Goal: Task Accomplishment & Management: Manage account settings

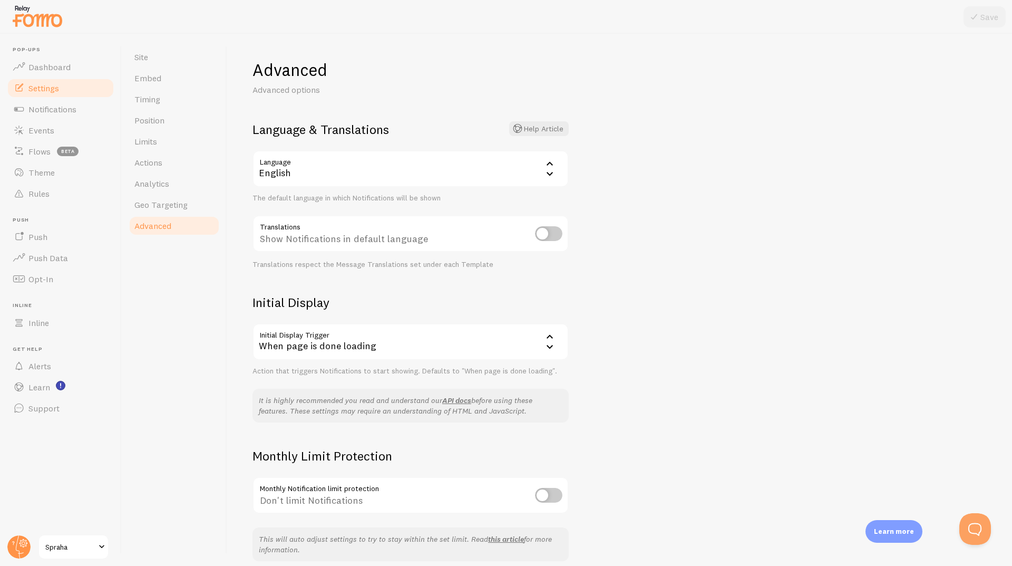
click at [98, 552] on span at bounding box center [101, 546] width 13 height 13
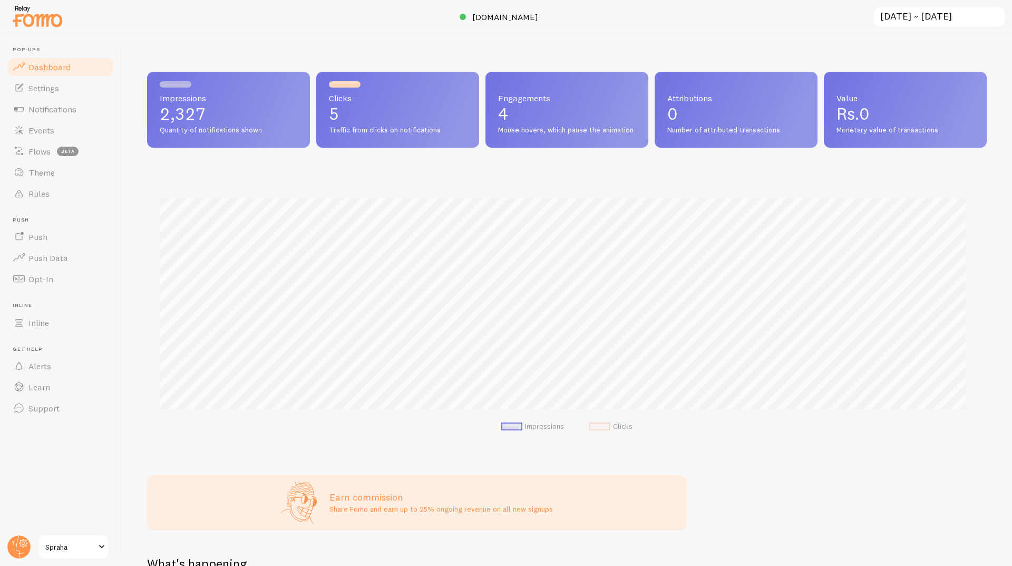
scroll to position [277, 832]
click at [507, 17] on span "[DOMAIN_NAME]" at bounding box center [505, 17] width 66 height 11
click at [50, 92] on span "Settings" at bounding box center [43, 88] width 31 height 11
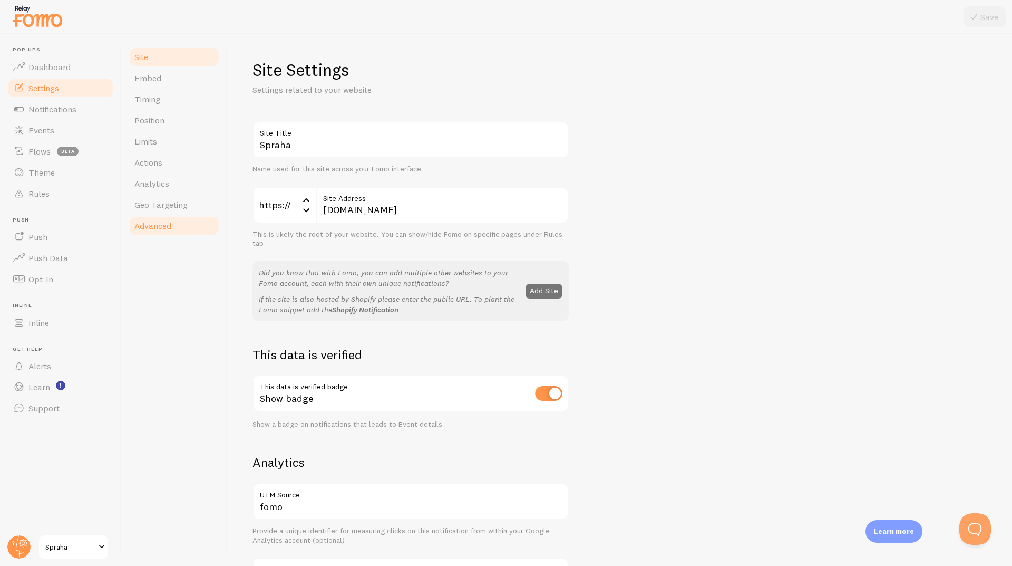
click at [150, 234] on link "Advanced" at bounding box center [174, 225] width 92 height 21
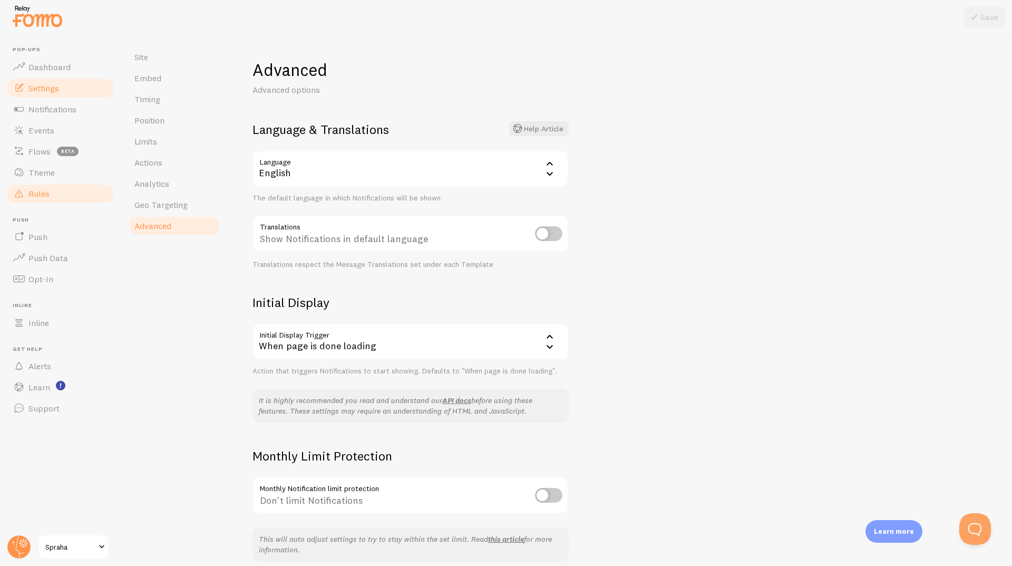
click at [79, 193] on link "Rules" at bounding box center [60, 193] width 109 height 21
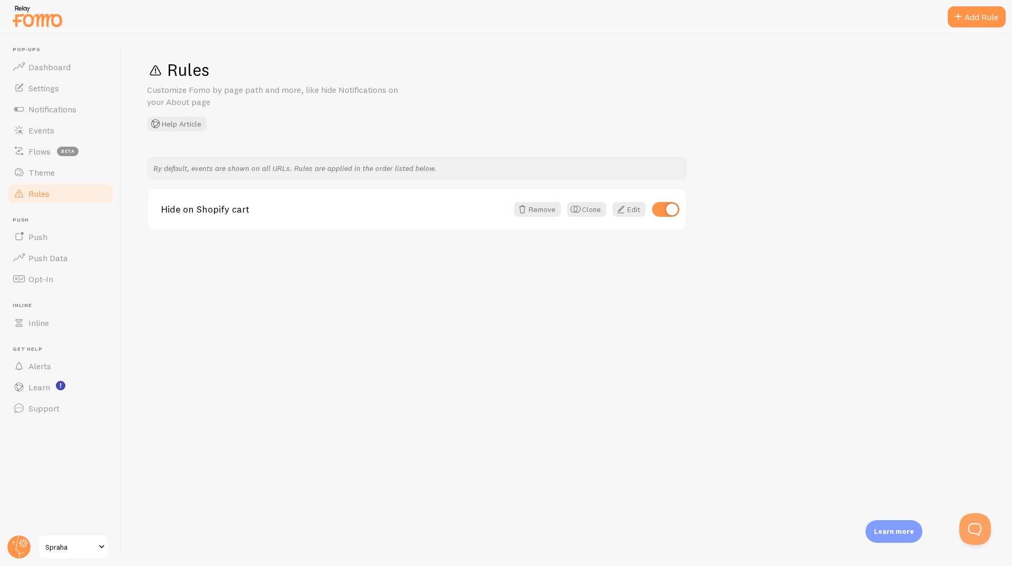
click at [79, 183] on link "Rules" at bounding box center [60, 193] width 109 height 21
click at [52, 71] on span "Dashboard" at bounding box center [49, 67] width 42 height 11
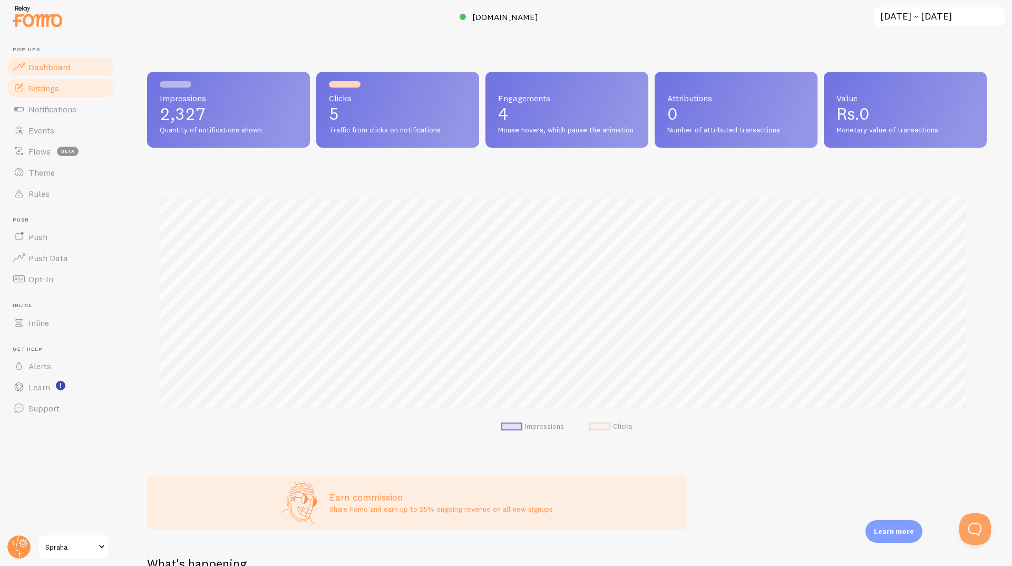
scroll to position [277, 832]
click at [51, 83] on span "Settings" at bounding box center [43, 88] width 31 height 11
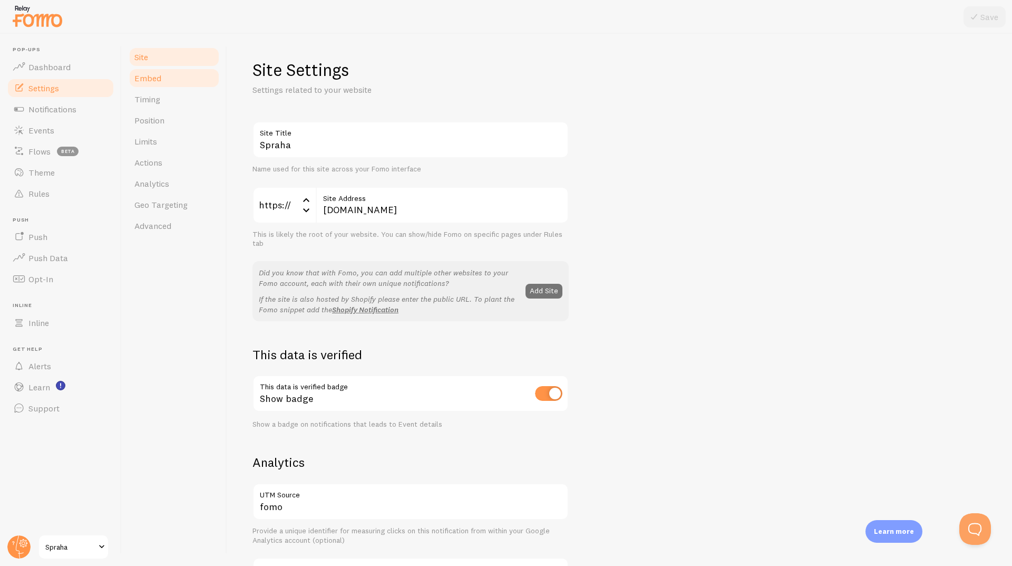
click at [134, 76] on span "Embed" at bounding box center [147, 78] width 27 height 11
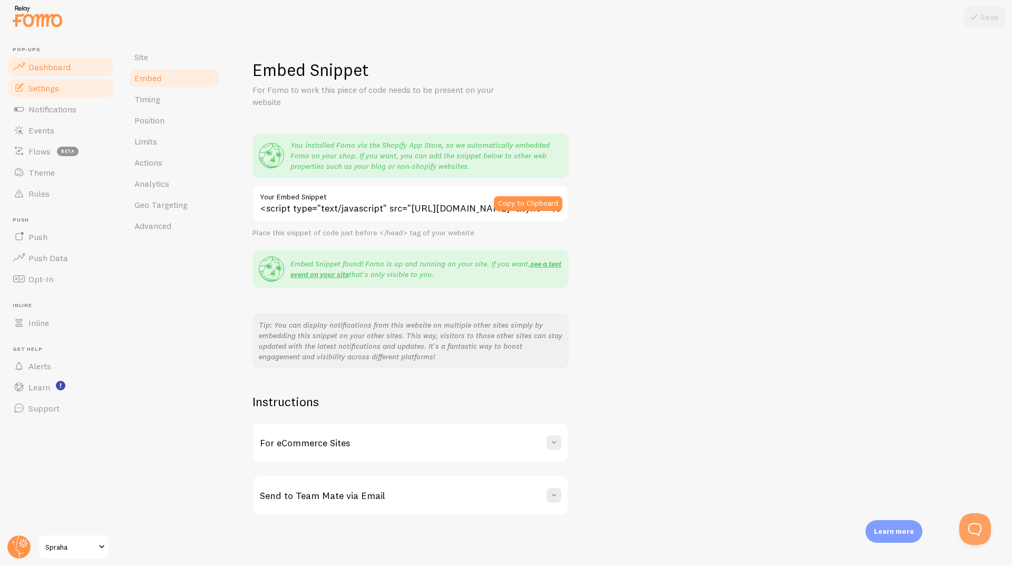
click at [68, 67] on span "Dashboard" at bounding box center [49, 67] width 42 height 11
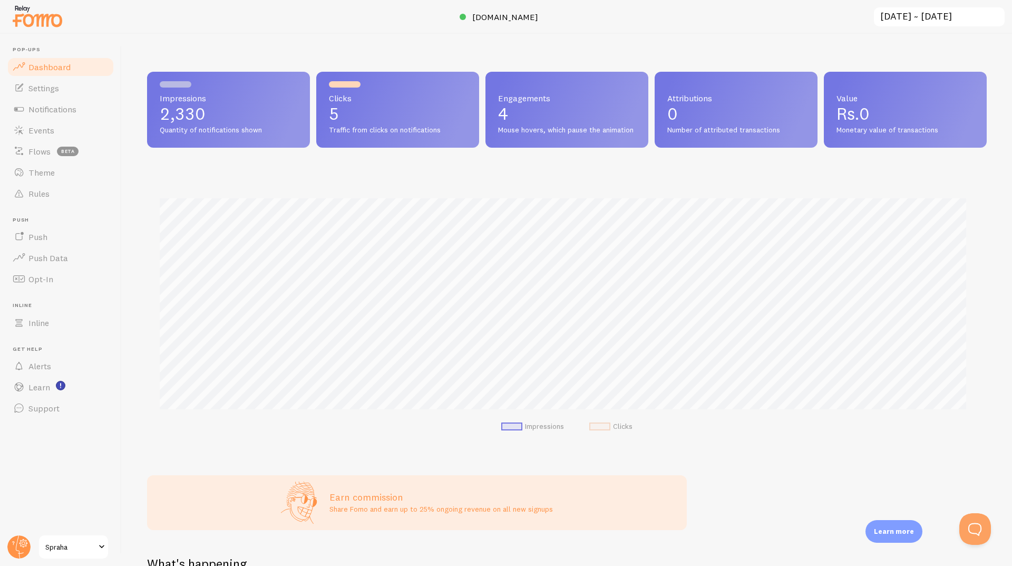
scroll to position [277, 832]
click at [988, 13] on input "[DATE] ~ [DATE]" at bounding box center [939, 17] width 133 height 22
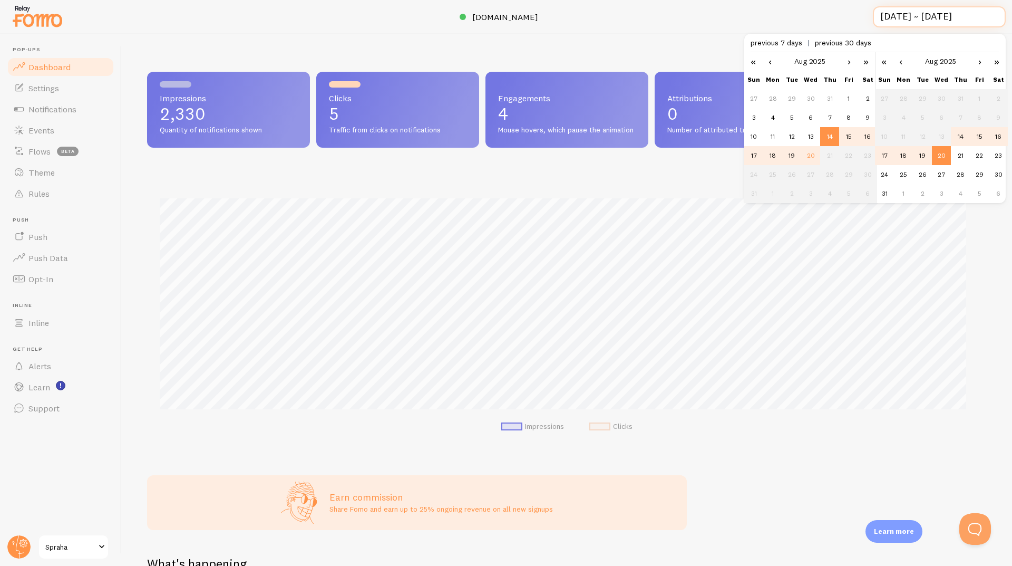
click at [988, 13] on input "[DATE] ~ [DATE]" at bounding box center [939, 17] width 133 height 22
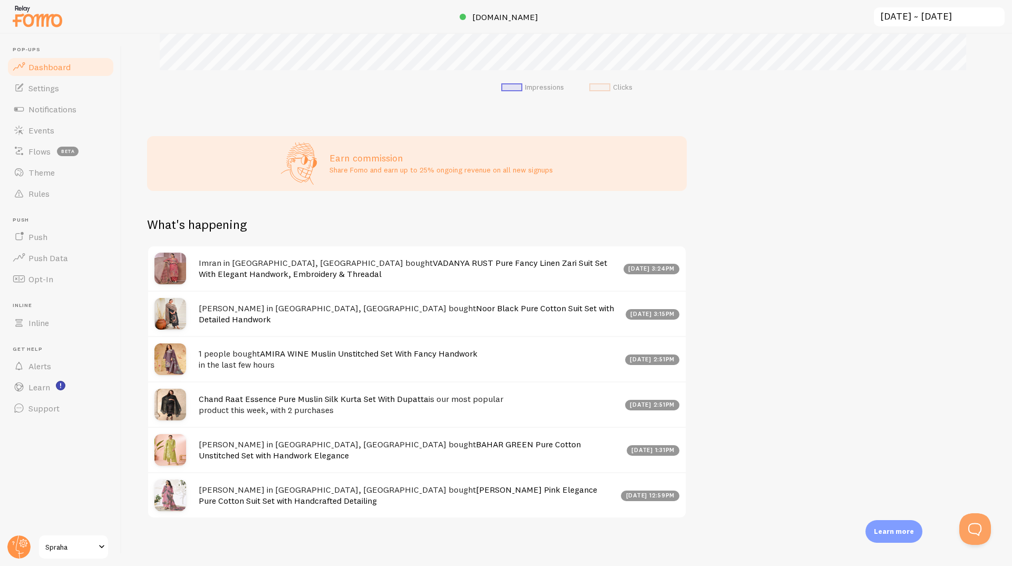
scroll to position [351, 0]
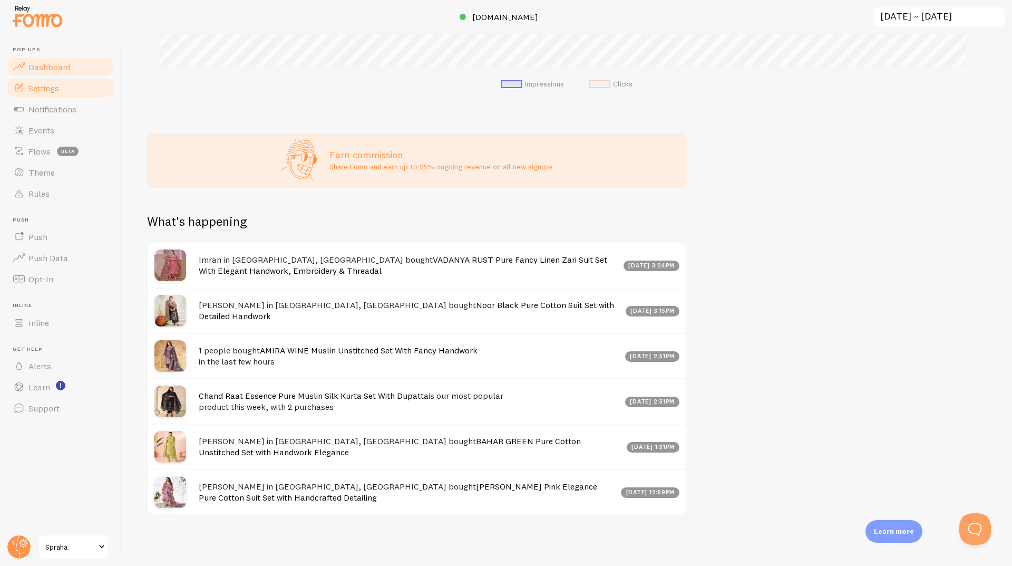
click at [65, 92] on link "Settings" at bounding box center [60, 87] width 109 height 21
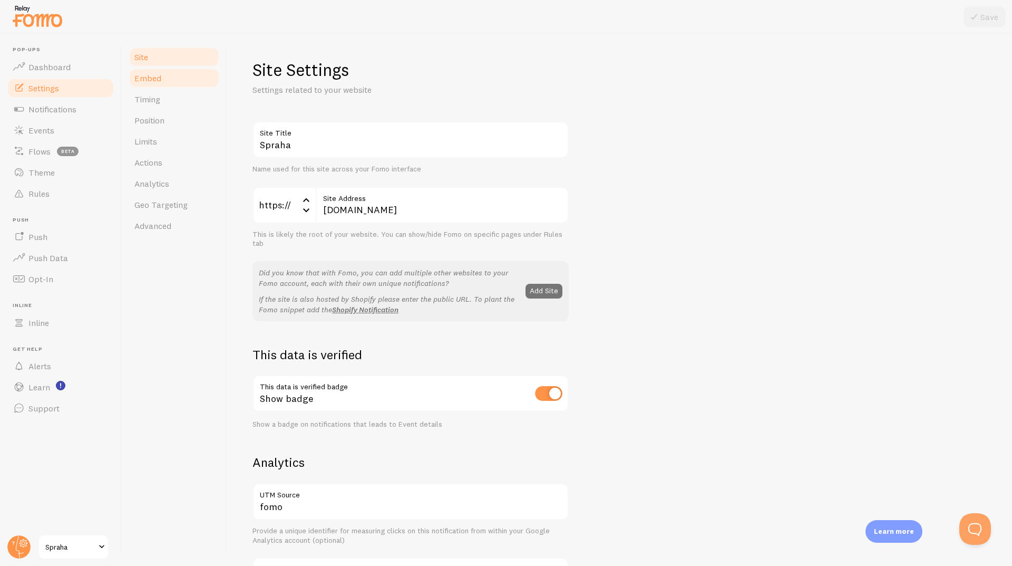
click at [184, 74] on link "Embed" at bounding box center [174, 77] width 92 height 21
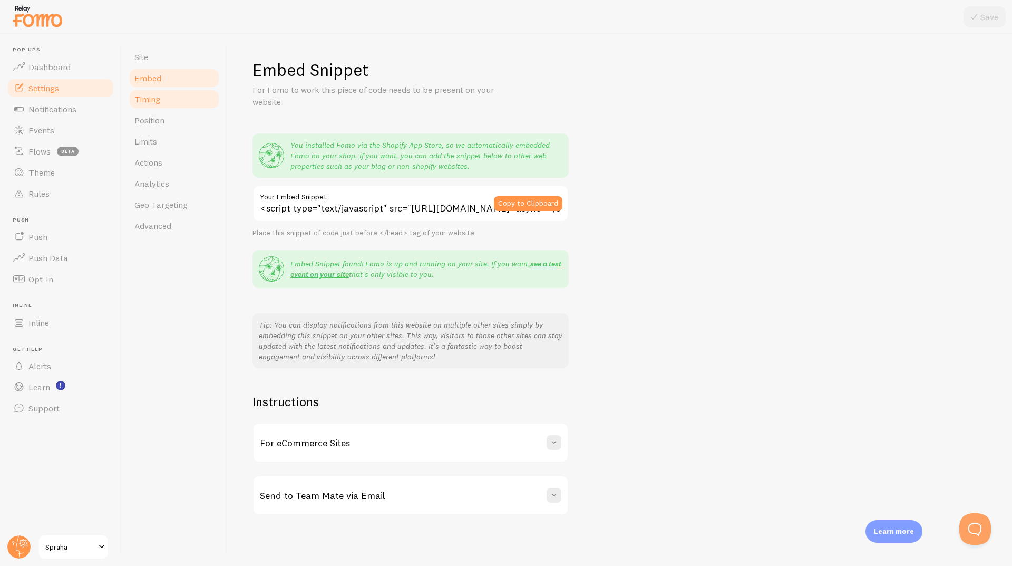
click at [166, 96] on link "Timing" at bounding box center [174, 99] width 92 height 21
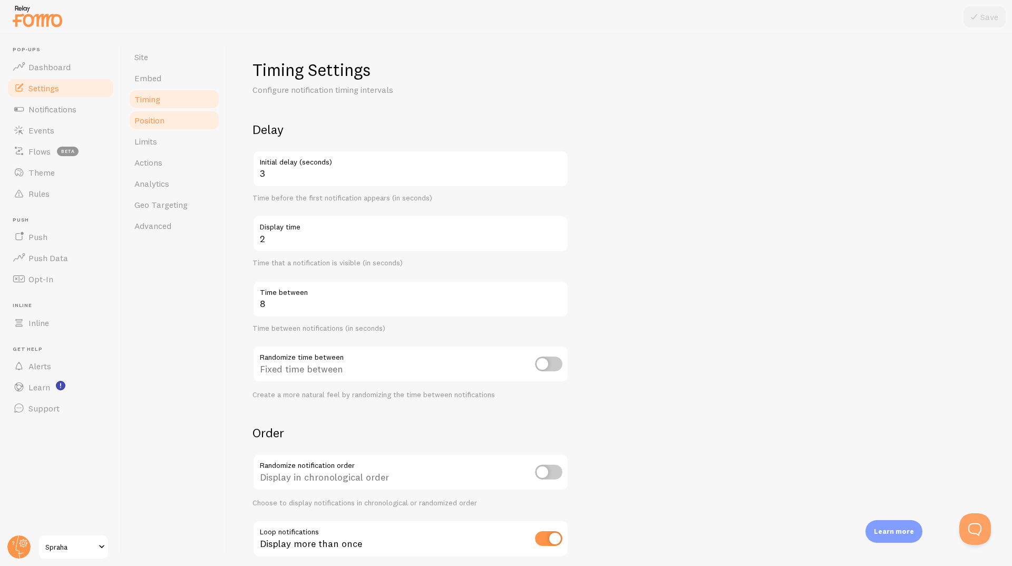
click at [168, 115] on link "Position" at bounding box center [174, 120] width 92 height 21
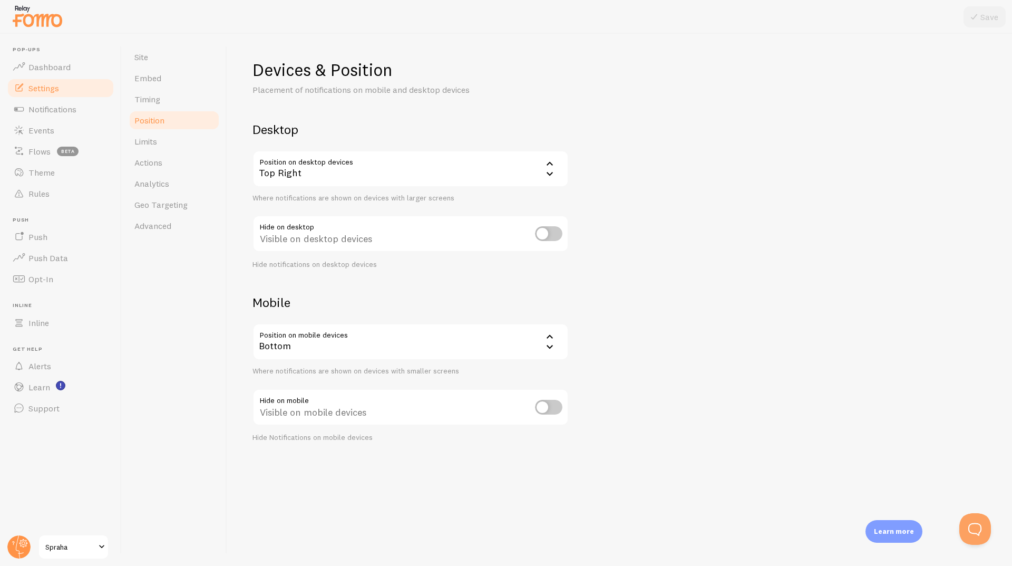
click at [171, 129] on link "Position" at bounding box center [174, 120] width 92 height 21
click at [171, 143] on link "Limits" at bounding box center [174, 141] width 92 height 21
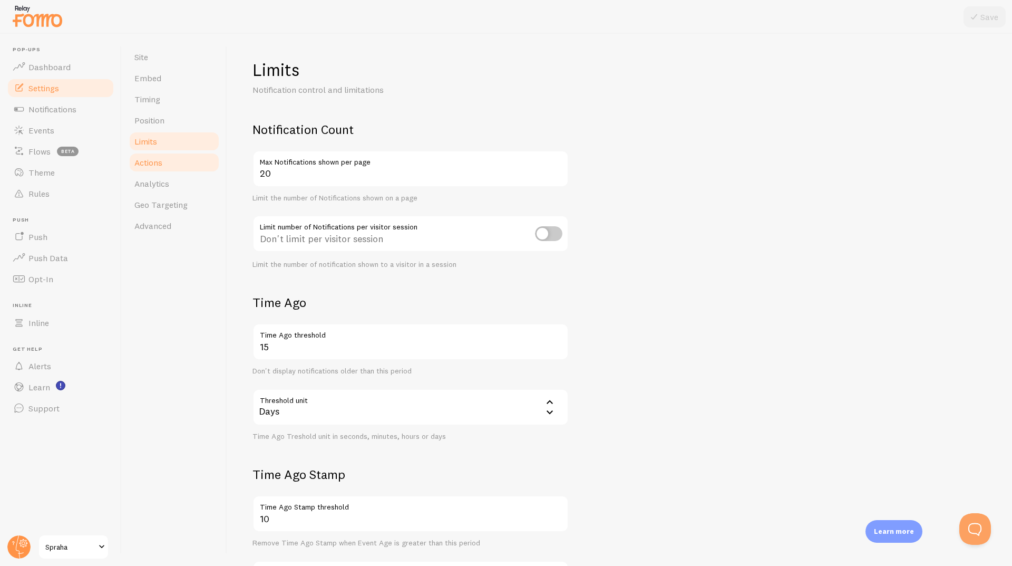
click at [168, 161] on link "Actions" at bounding box center [174, 162] width 92 height 21
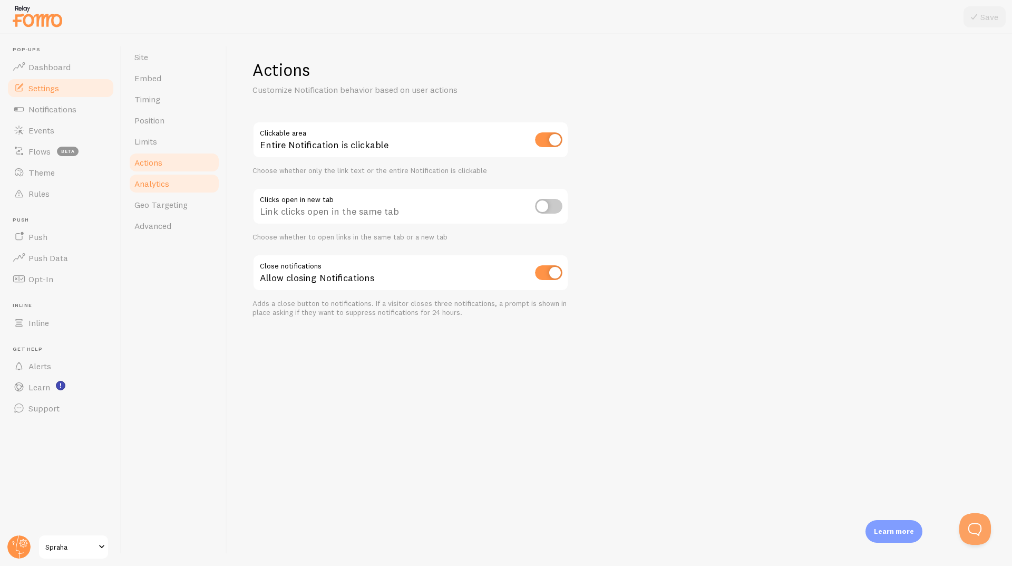
click at [166, 183] on span "Analytics" at bounding box center [151, 183] width 35 height 11
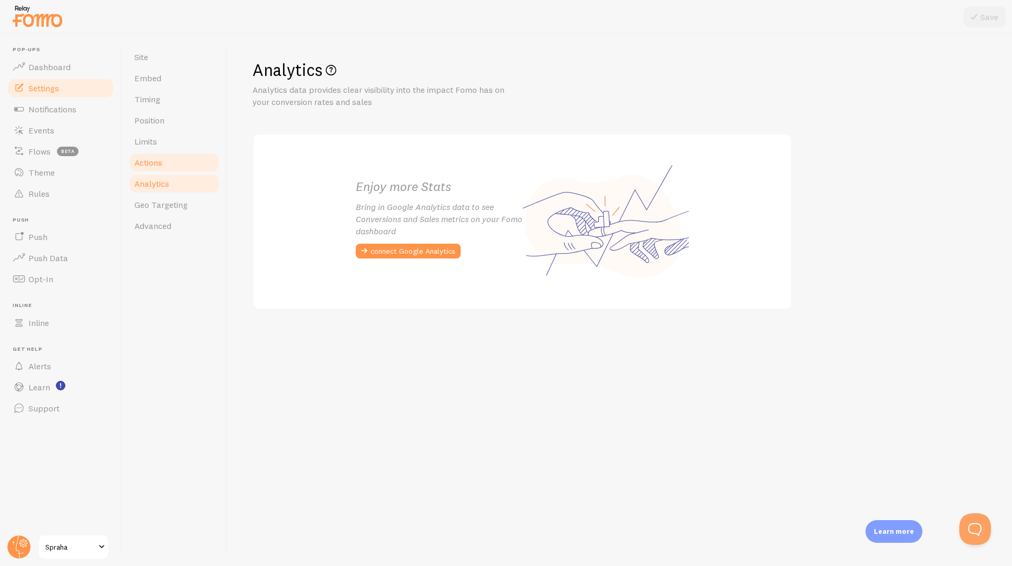
click at [158, 165] on span "Actions" at bounding box center [148, 162] width 28 height 11
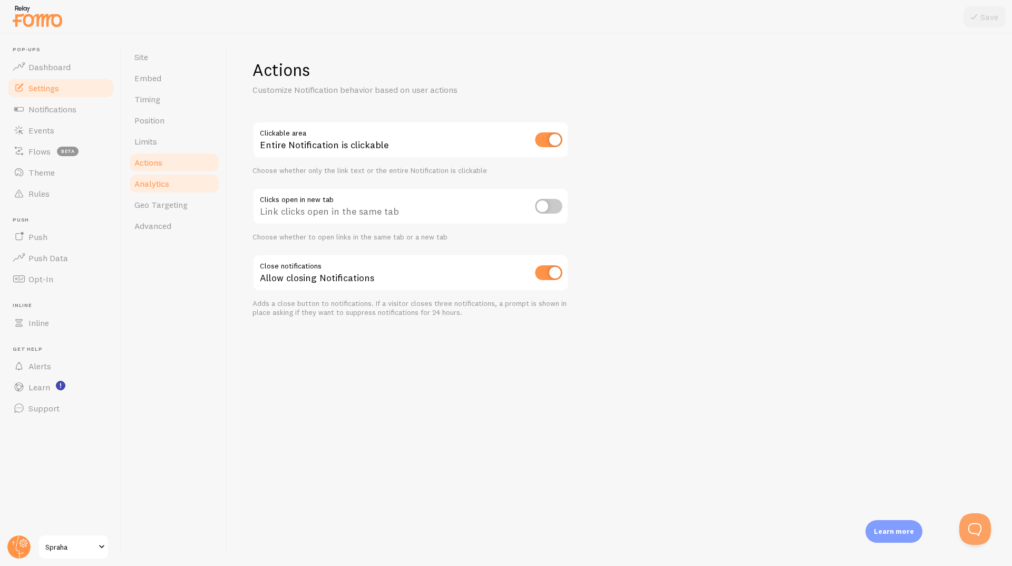
click at [157, 185] on span "Analytics" at bounding box center [151, 183] width 35 height 11
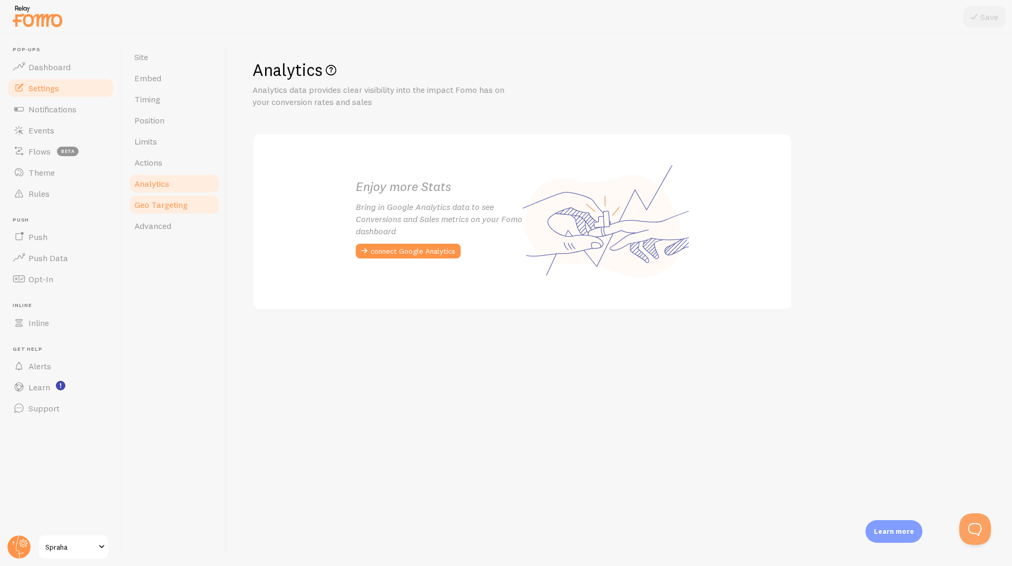
click at [166, 208] on span "Geo Targeting" at bounding box center [160, 204] width 53 height 11
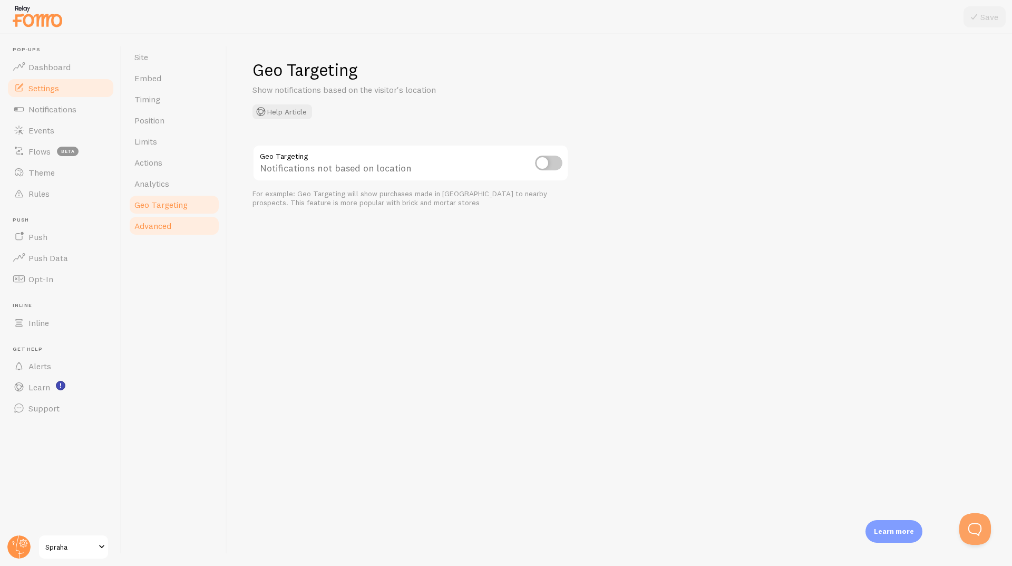
click at [167, 219] on link "Advanced" at bounding box center [174, 225] width 92 height 21
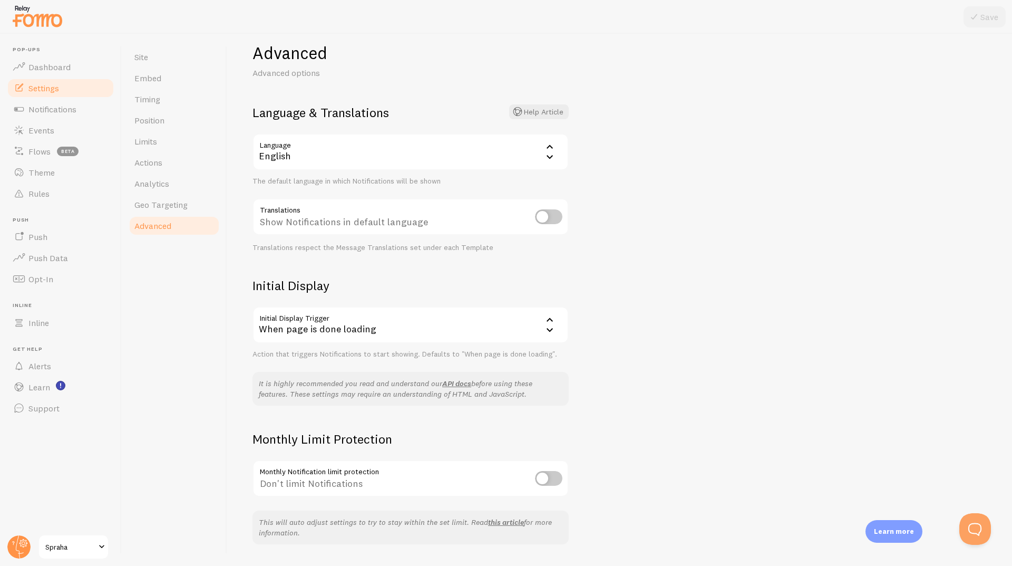
scroll to position [46, 0]
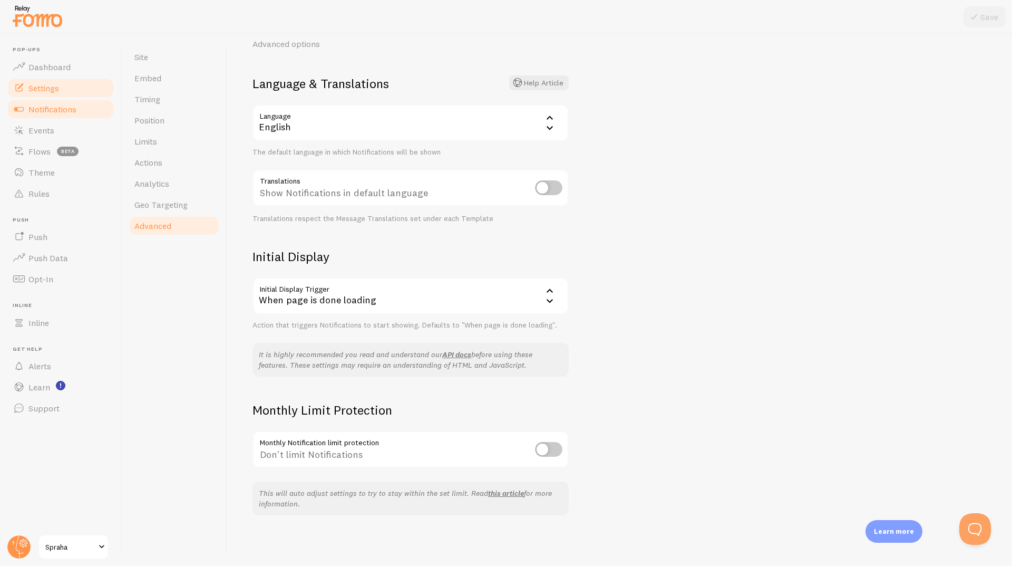
click at [54, 111] on span "Notifications" at bounding box center [52, 109] width 48 height 11
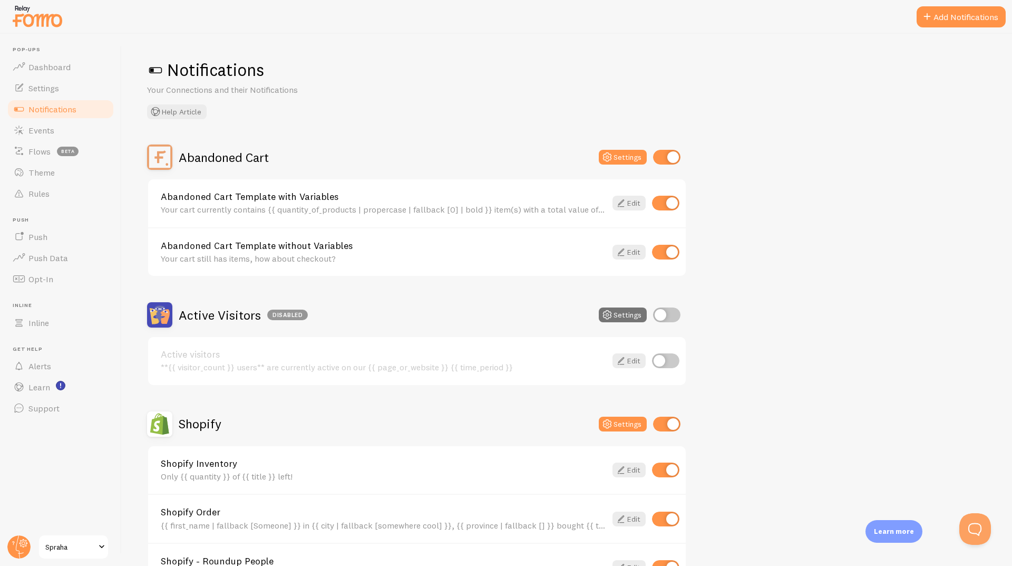
click at [669, 160] on input "checkbox" at bounding box center [666, 157] width 27 height 15
checkbox input "false"
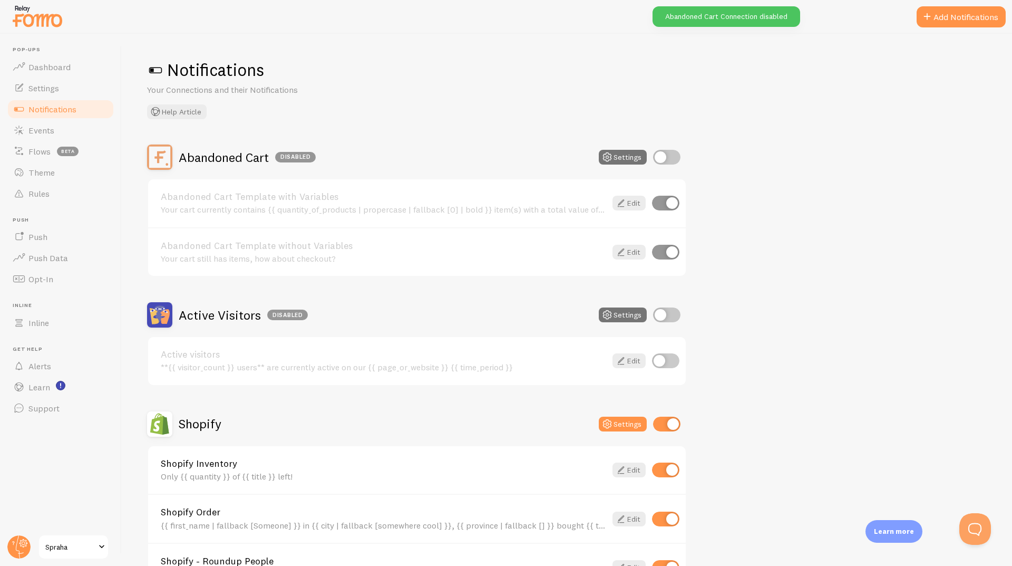
click at [658, 427] on input "checkbox" at bounding box center [666, 423] width 27 height 15
checkbox input "false"
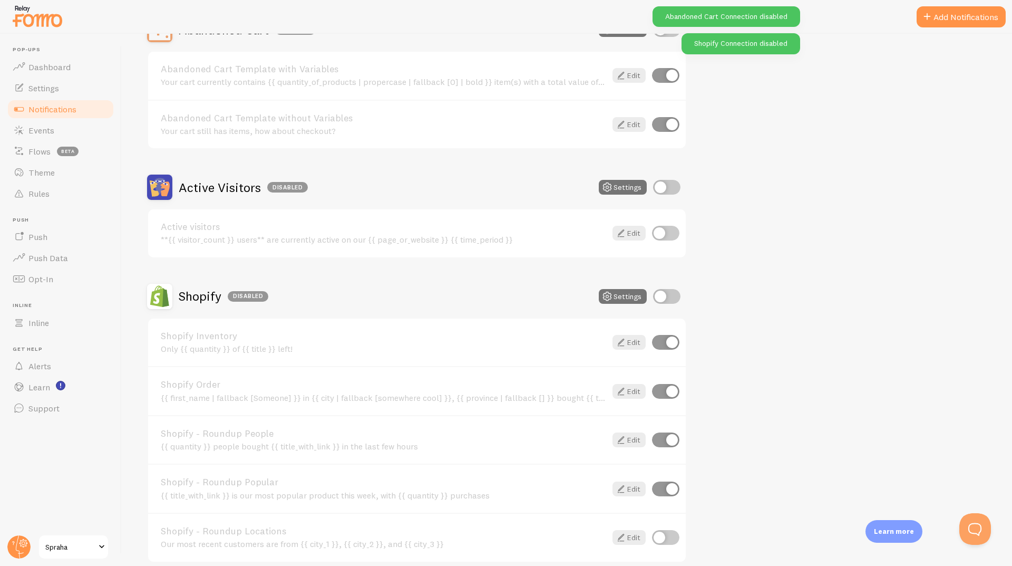
scroll to position [73, 0]
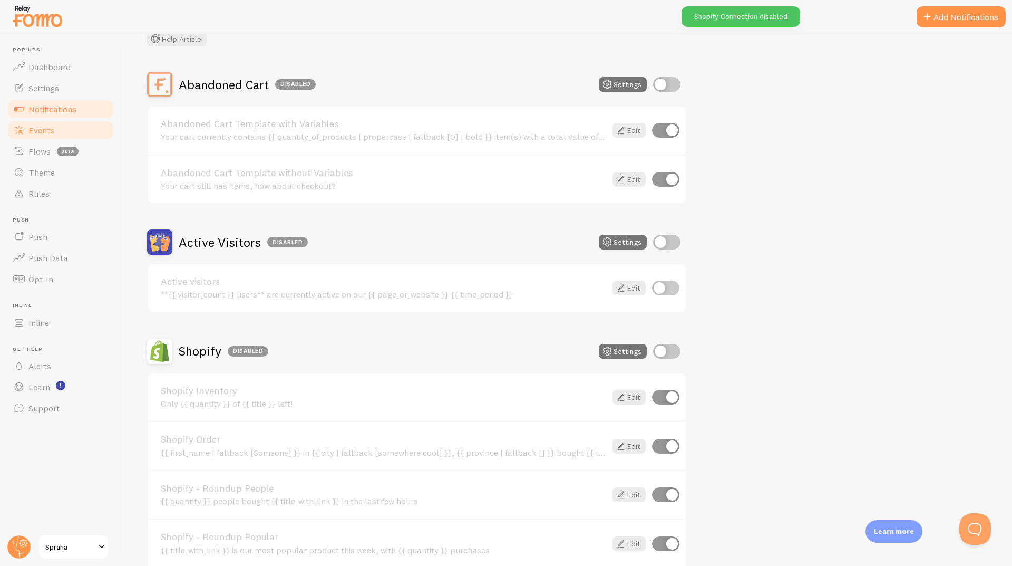
click at [38, 125] on span "Events" at bounding box center [41, 130] width 26 height 11
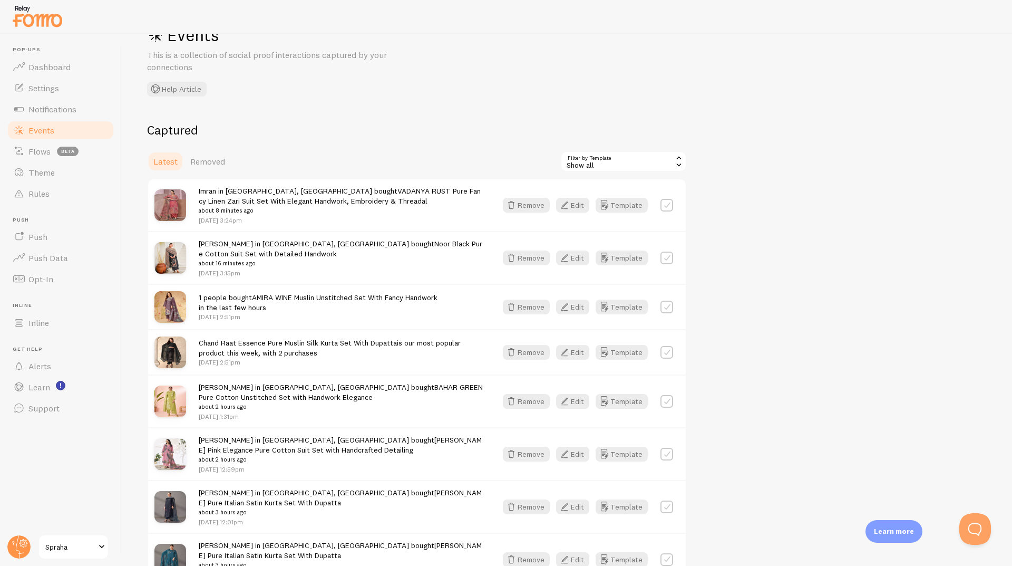
scroll to position [53, 0]
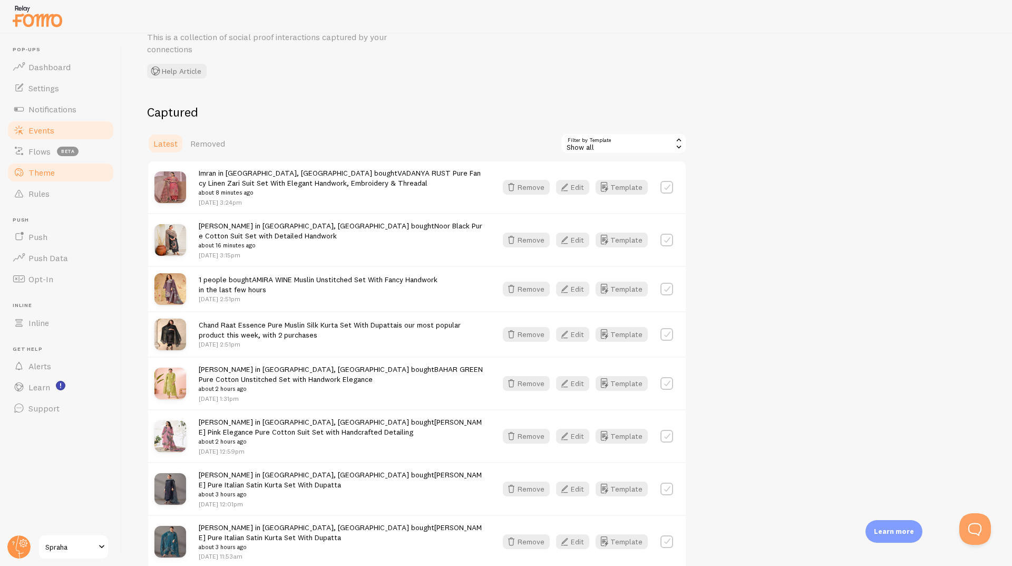
click at [48, 175] on span "Theme" at bounding box center [41, 172] width 26 height 11
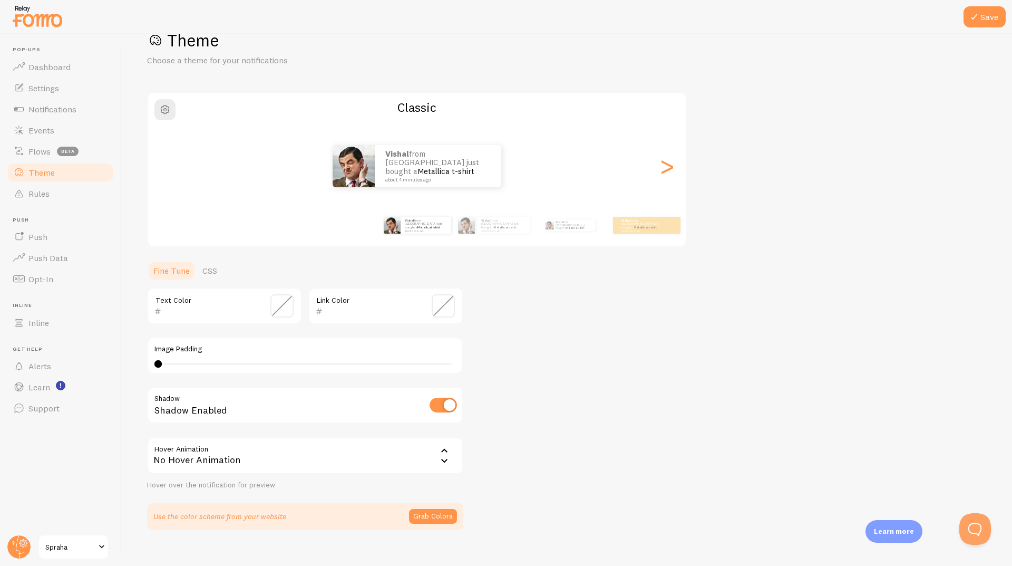
scroll to position [44, 0]
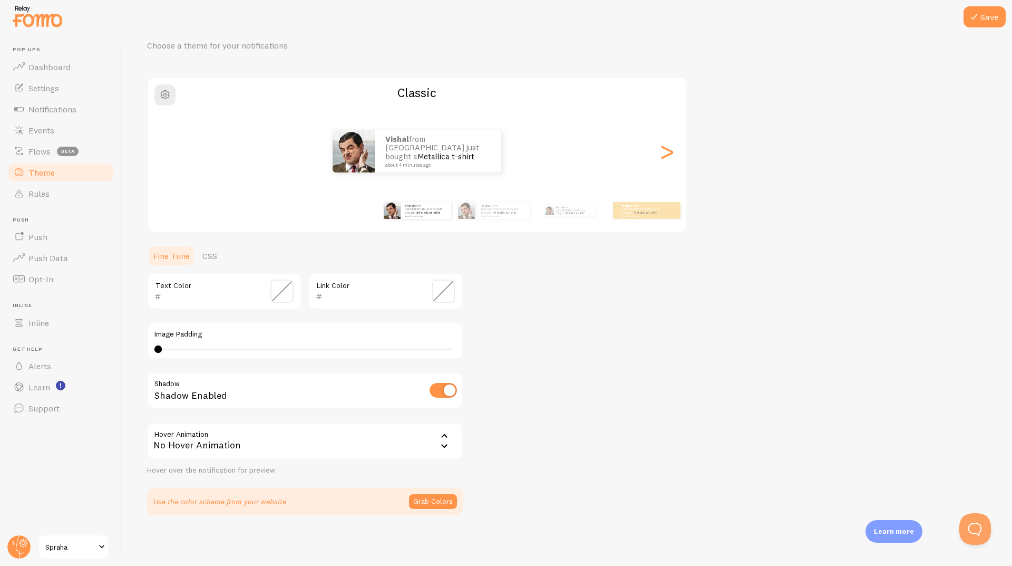
click at [441, 387] on input "checkbox" at bounding box center [443, 390] width 27 height 15
checkbox input "false"
click at [33, 193] on span "Rules" at bounding box center [38, 193] width 21 height 11
